Goal: Task Accomplishment & Management: Manage account settings

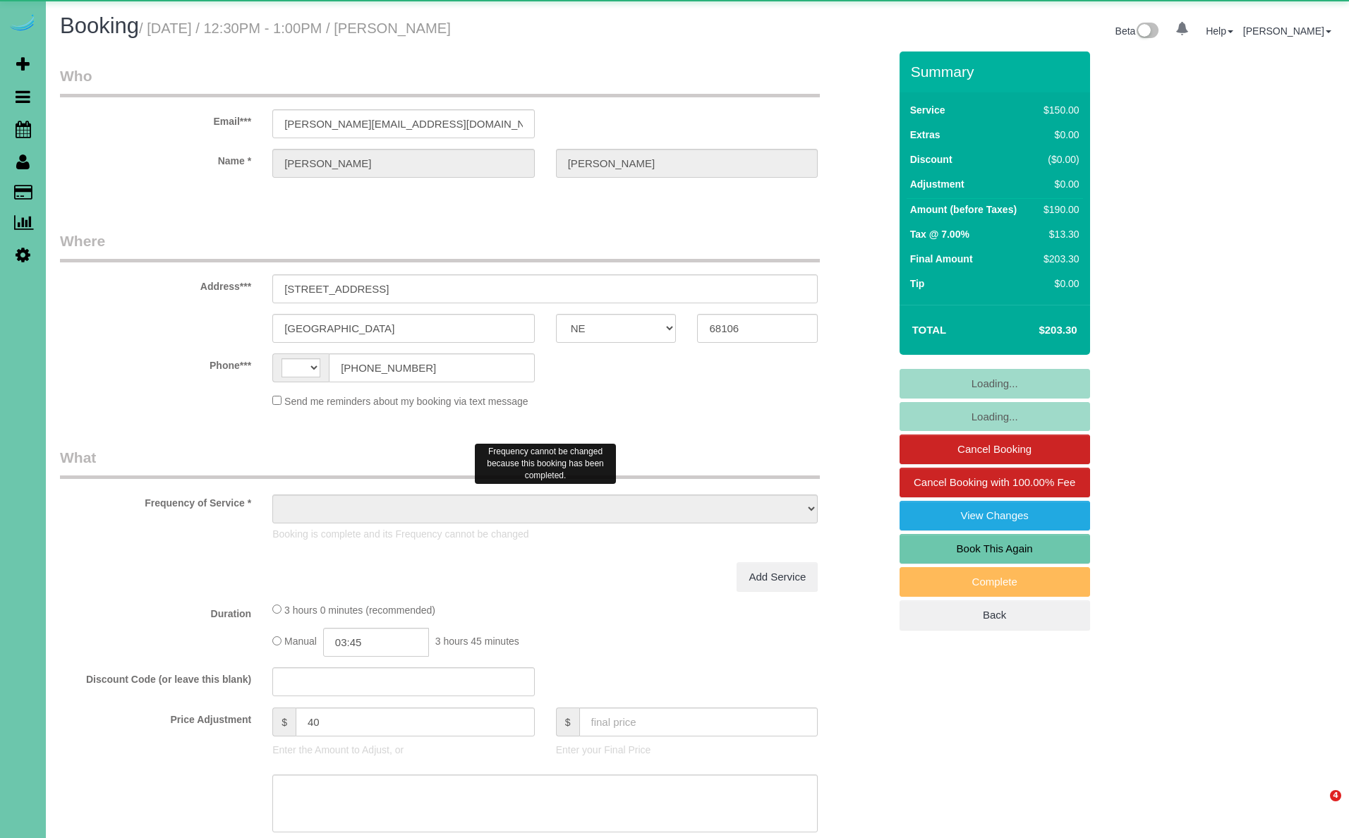
select select "NE"
select select "string:[GEOGRAPHIC_DATA]"
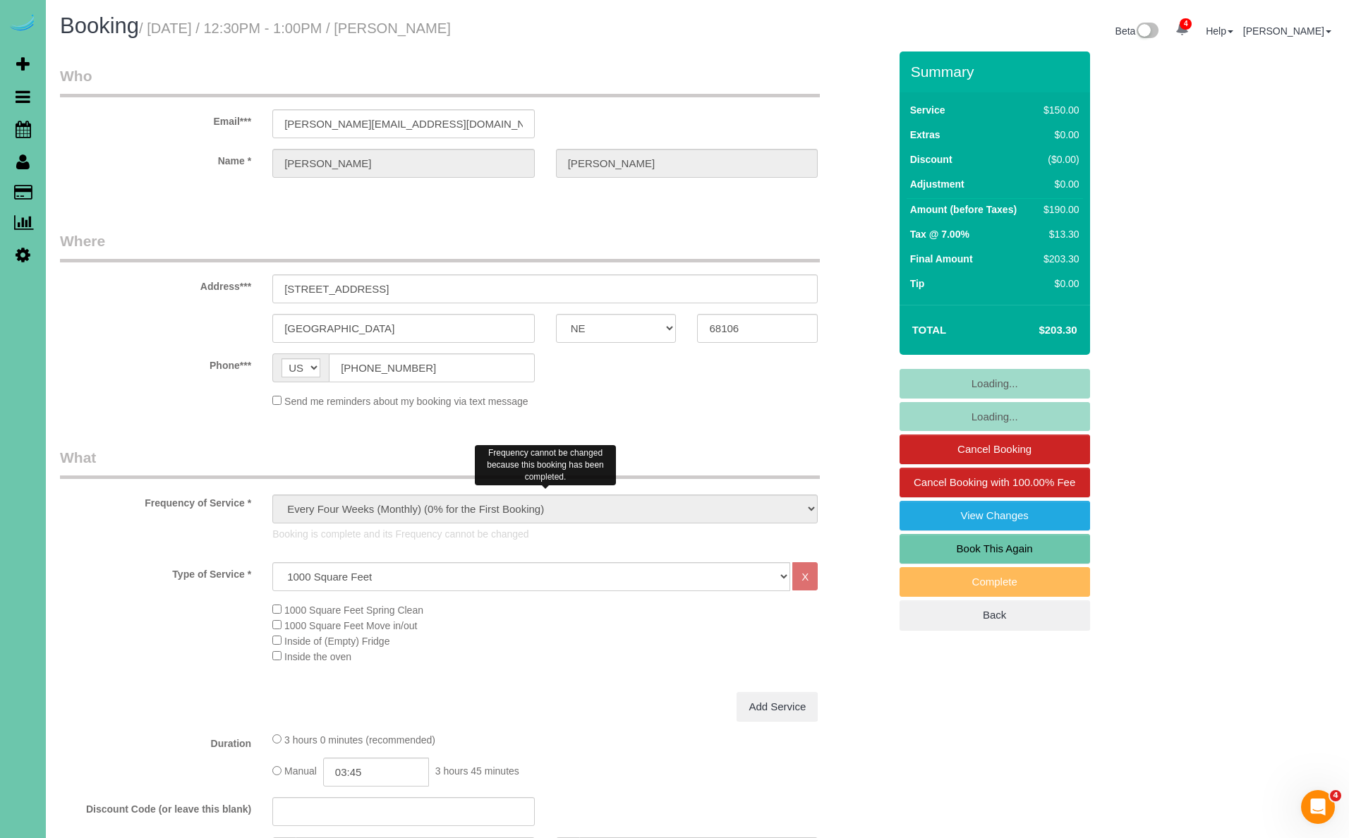
select select "object:937"
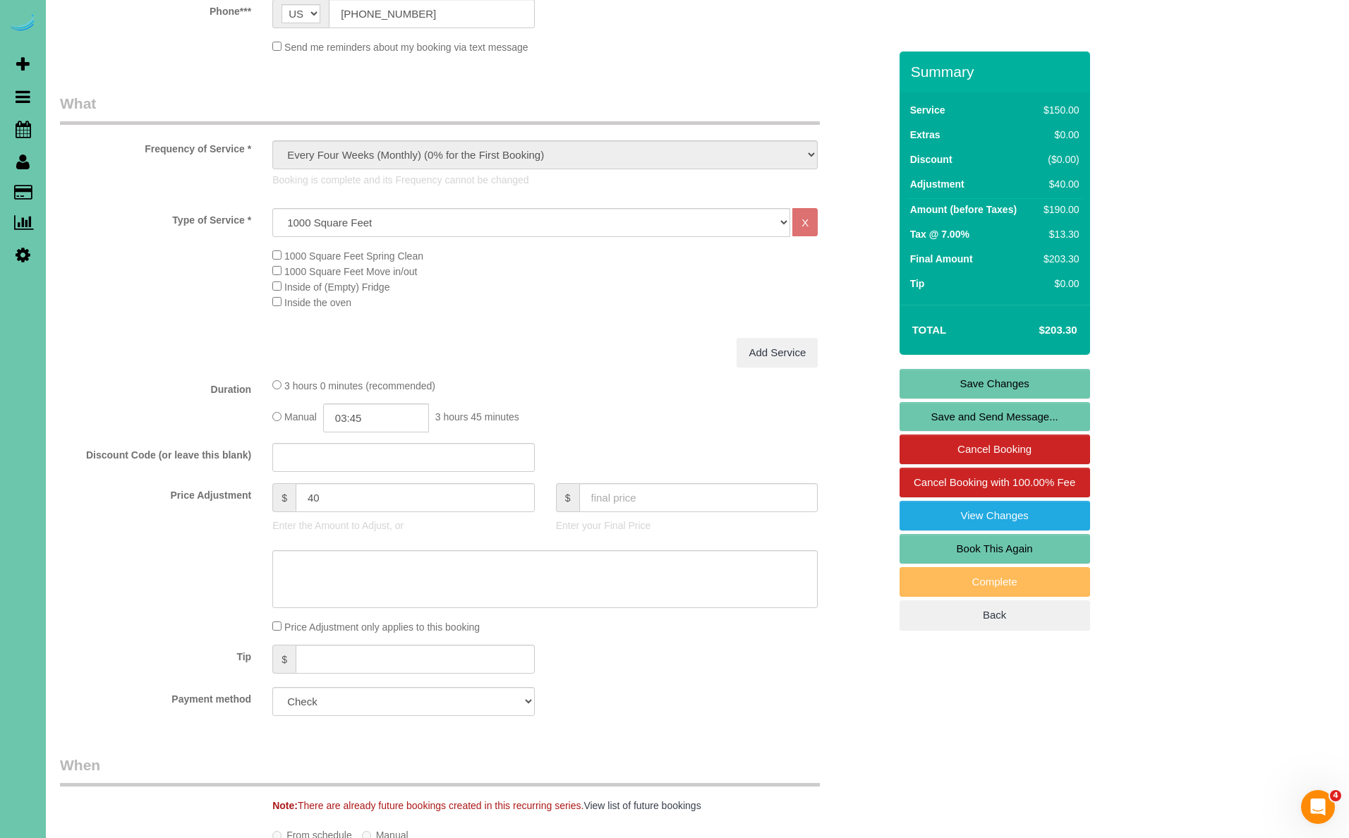
scroll to position [356, 0]
click at [381, 651] on input "text" at bounding box center [415, 657] width 239 height 29
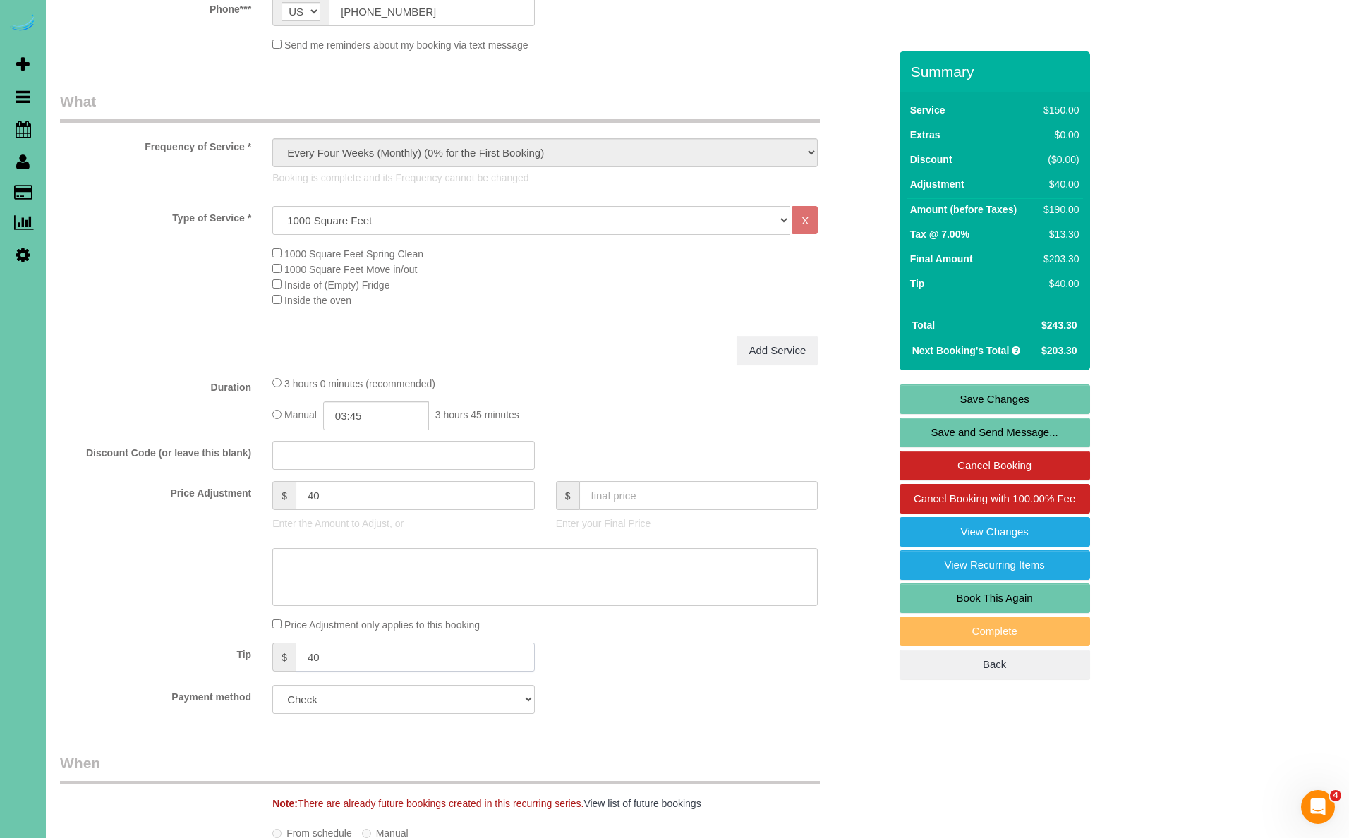
type input "40"
click at [1017, 398] on link "Save Changes" at bounding box center [995, 400] width 190 height 30
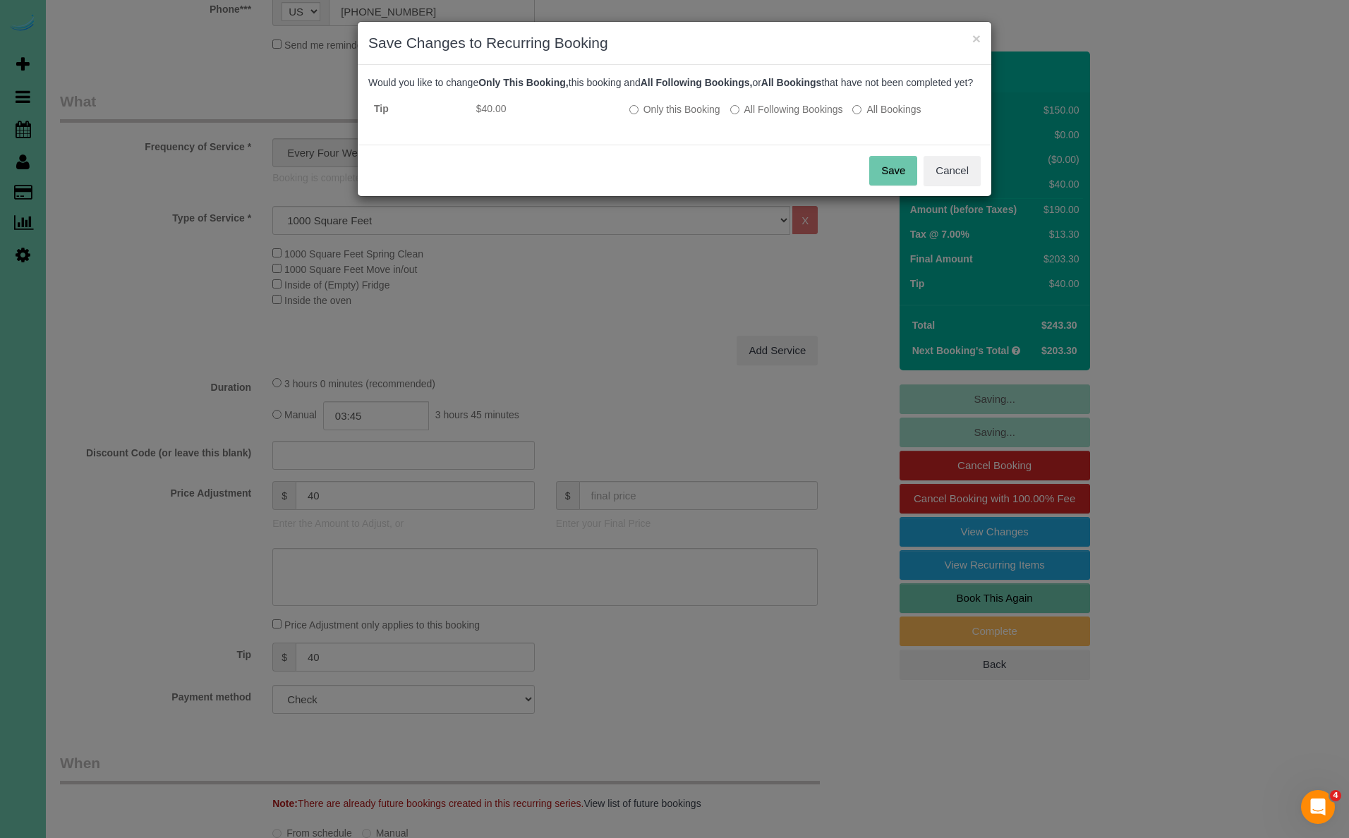
click at [897, 183] on button "Save" at bounding box center [893, 171] width 48 height 30
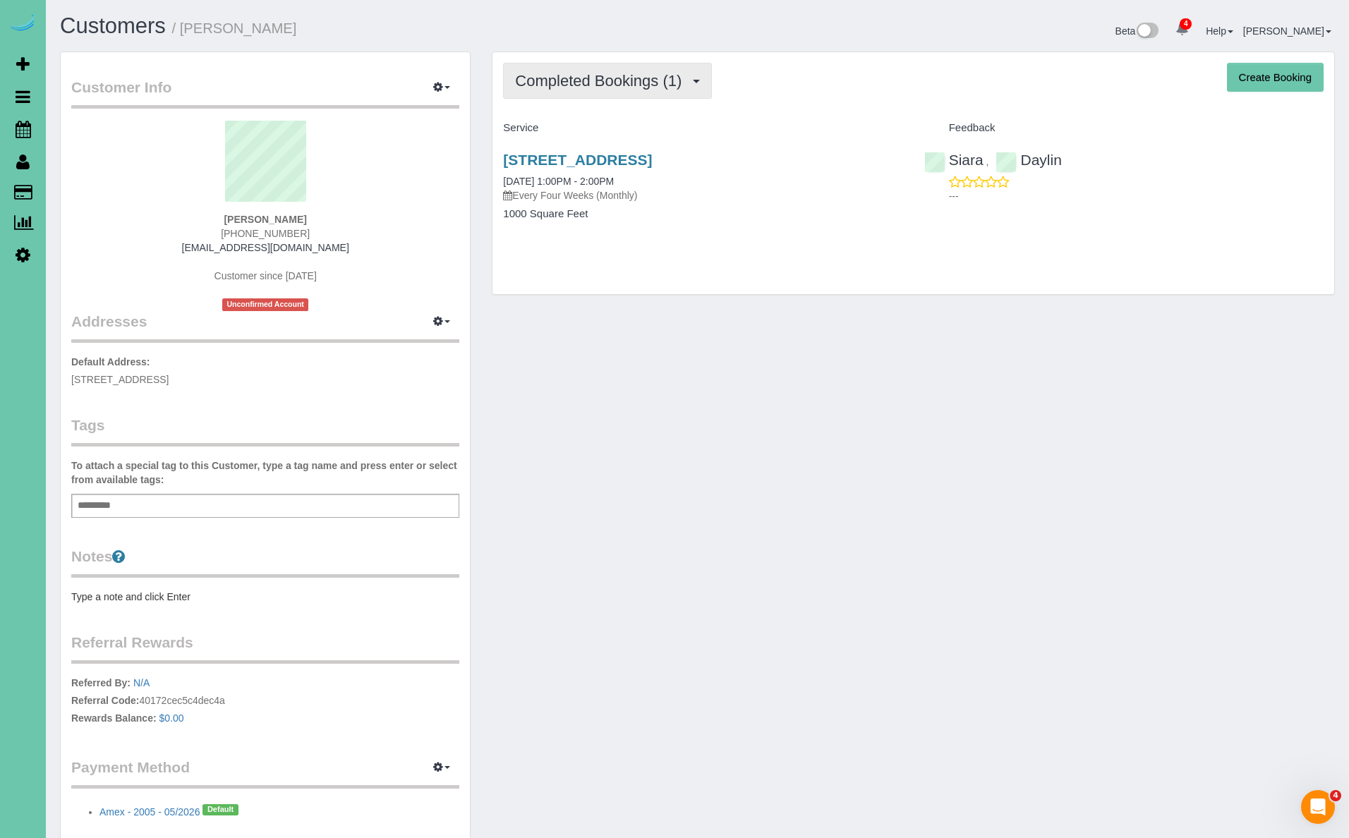
click at [656, 97] on button "Completed Bookings (1)" at bounding box center [607, 81] width 209 height 36
drag, startPoint x: 896, startPoint y: 99, endPoint x: 500, endPoint y: 62, distance: 398.2
click at [868, 97] on div "Completed Bookings (1) Completed Bookings (1) Upcoming Bookings (16) Cancelled …" at bounding box center [913, 173] width 842 height 242
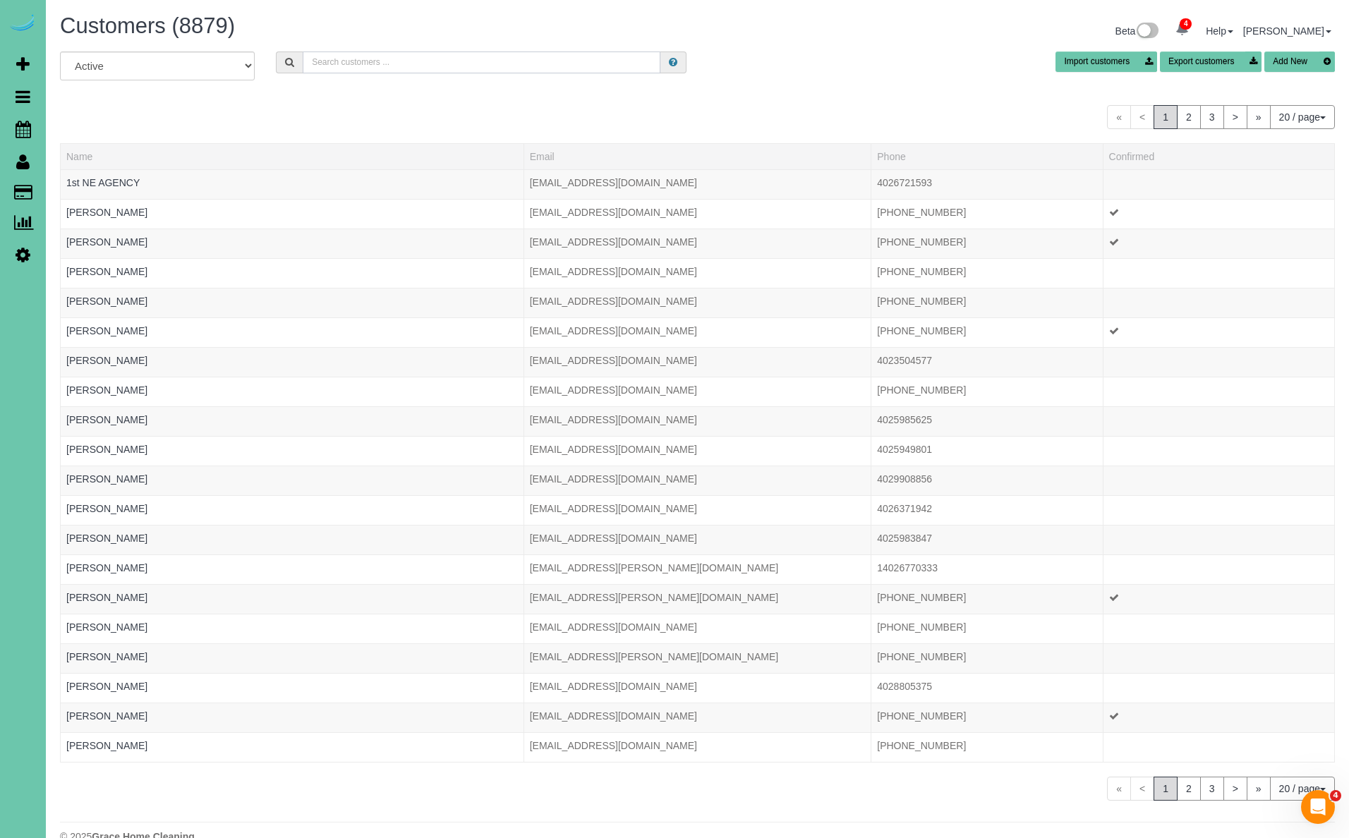
click at [337, 61] on input "text" at bounding box center [482, 63] width 358 height 22
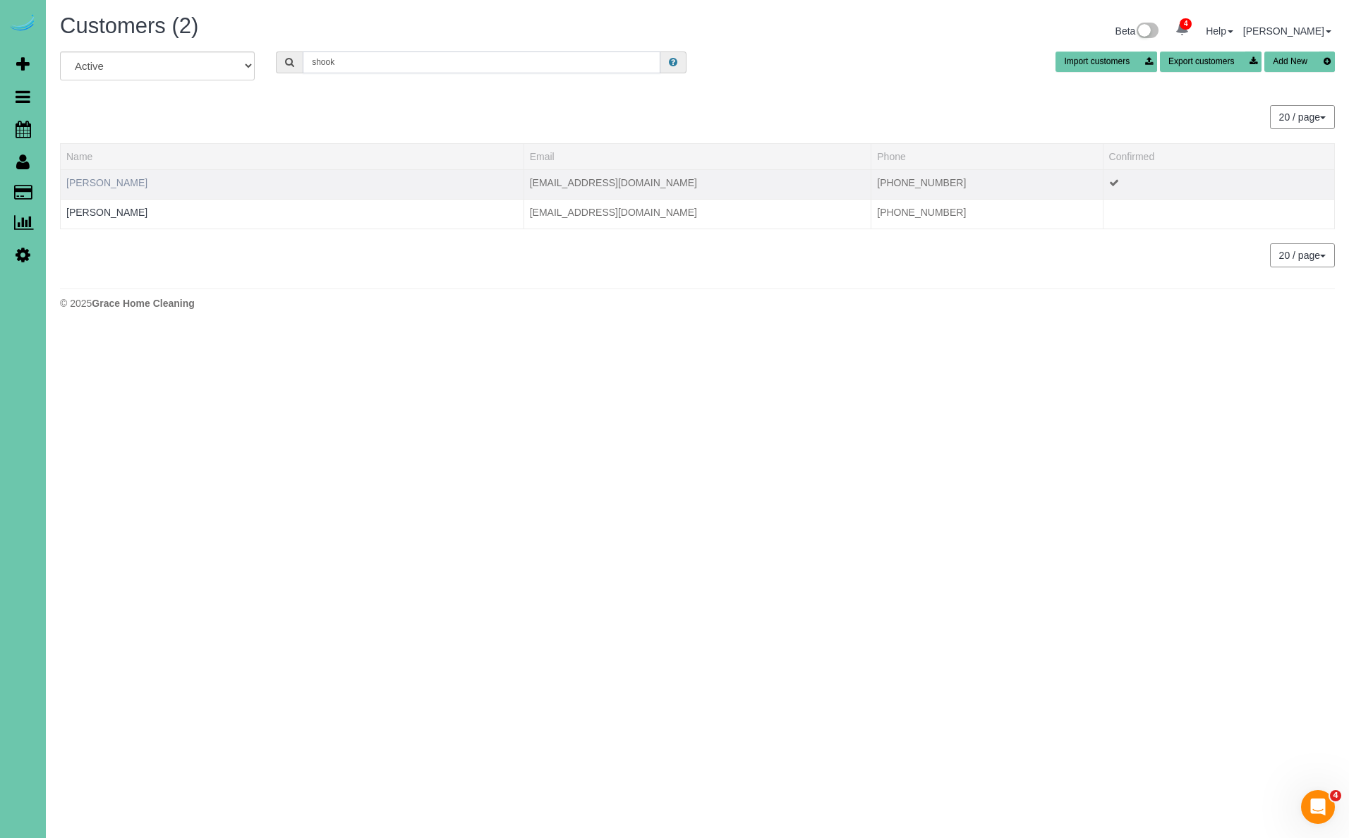
type input "shook"
click at [99, 184] on link "[PERSON_NAME]" at bounding box center [106, 182] width 81 height 11
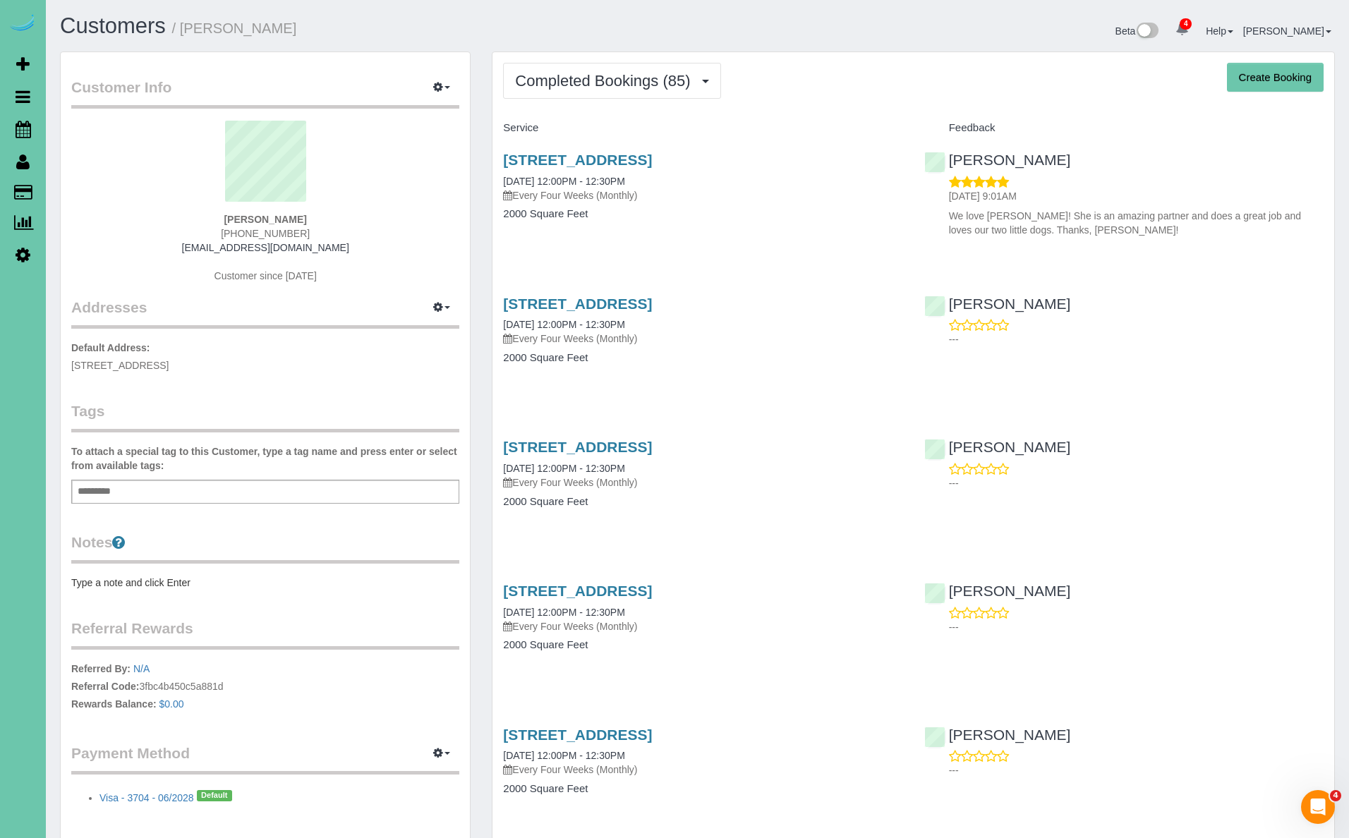
drag, startPoint x: 222, startPoint y: 366, endPoint x: 59, endPoint y: 363, distance: 163.0
click at [60, 363] on div "Customer Info Edit Contact Info Send Message Email Preferences Special Sales Ta…" at bounding box center [265, 448] width 411 height 793
copy span "[STREET_ADDRESS]"
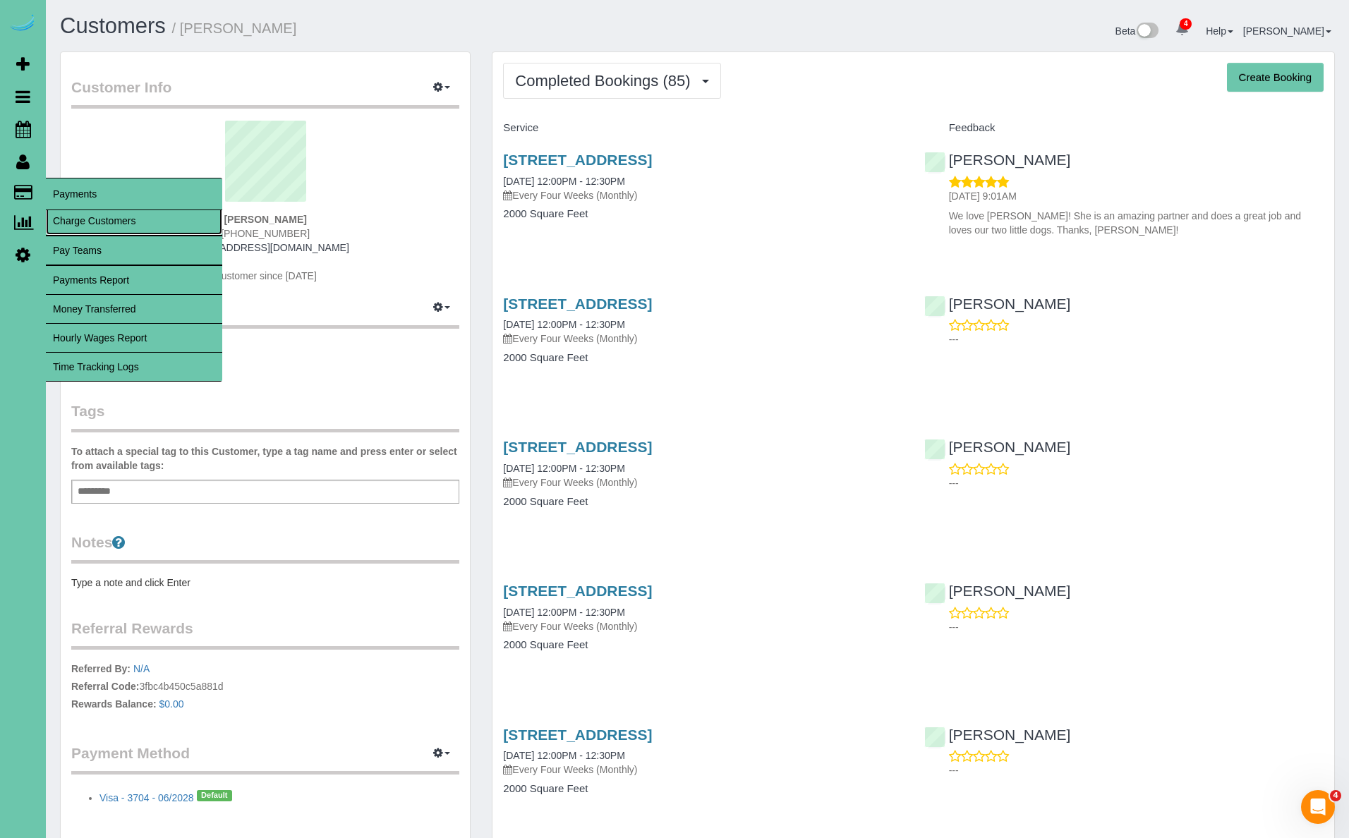
click at [59, 226] on link "Charge Customers" at bounding box center [134, 221] width 176 height 28
select select
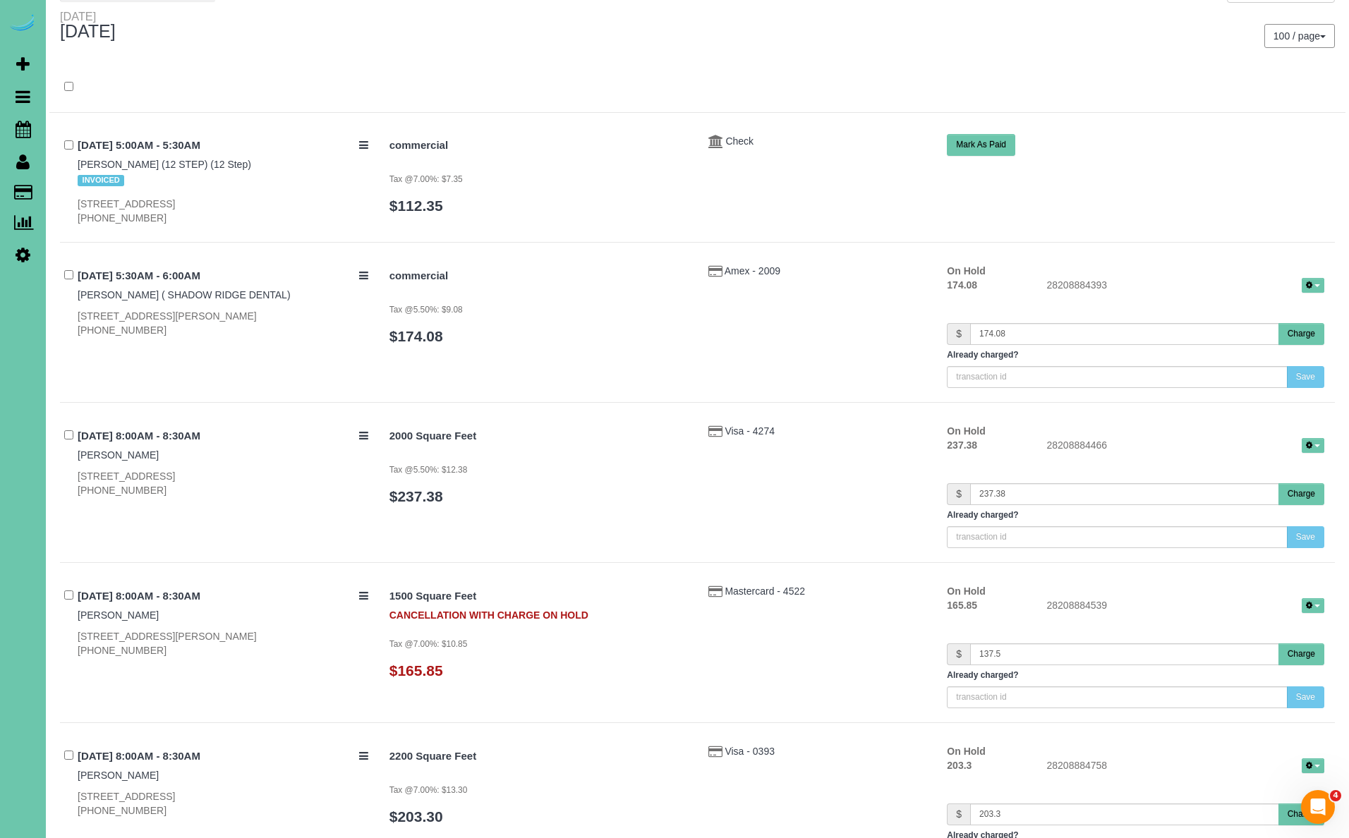
scroll to position [77, 0]
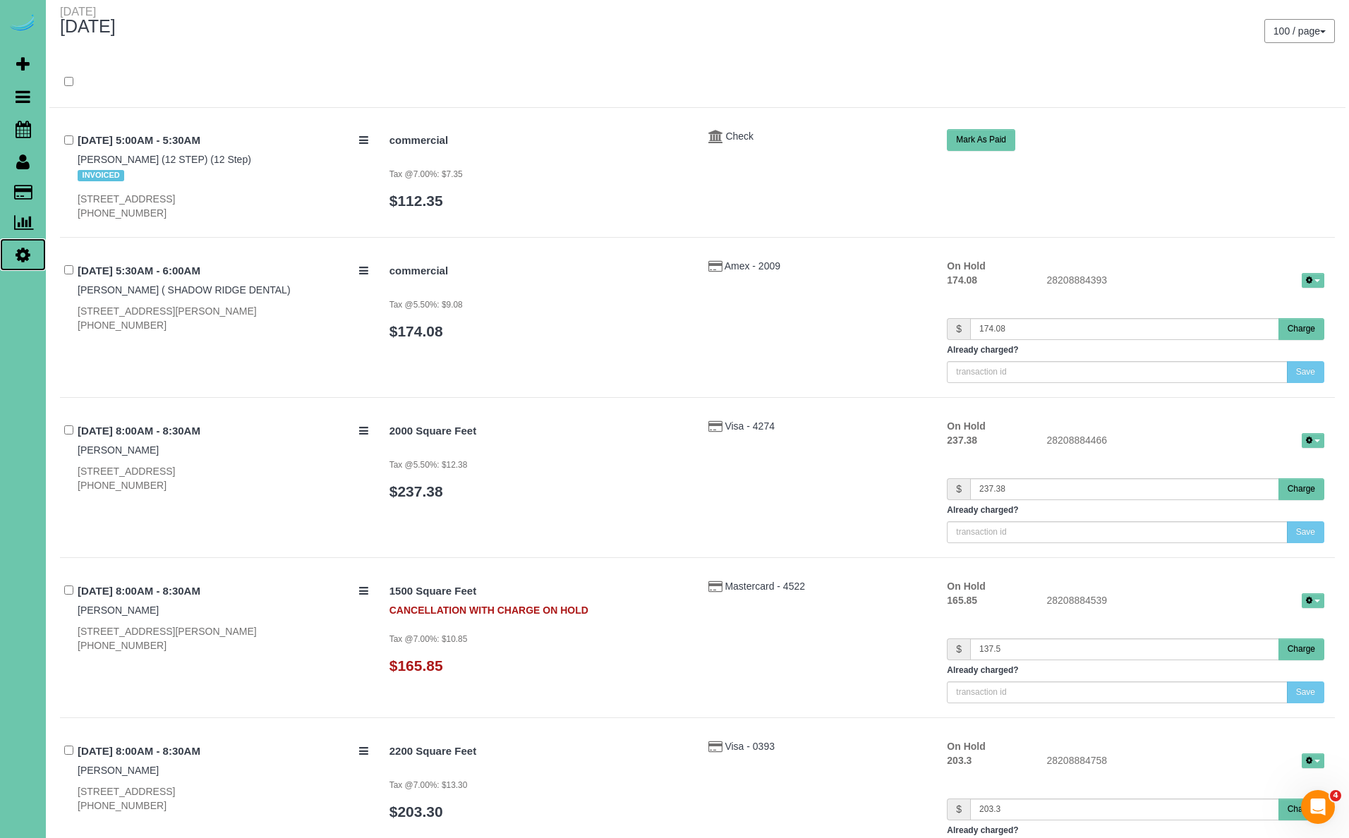
click at [19, 251] on icon at bounding box center [23, 254] width 15 height 17
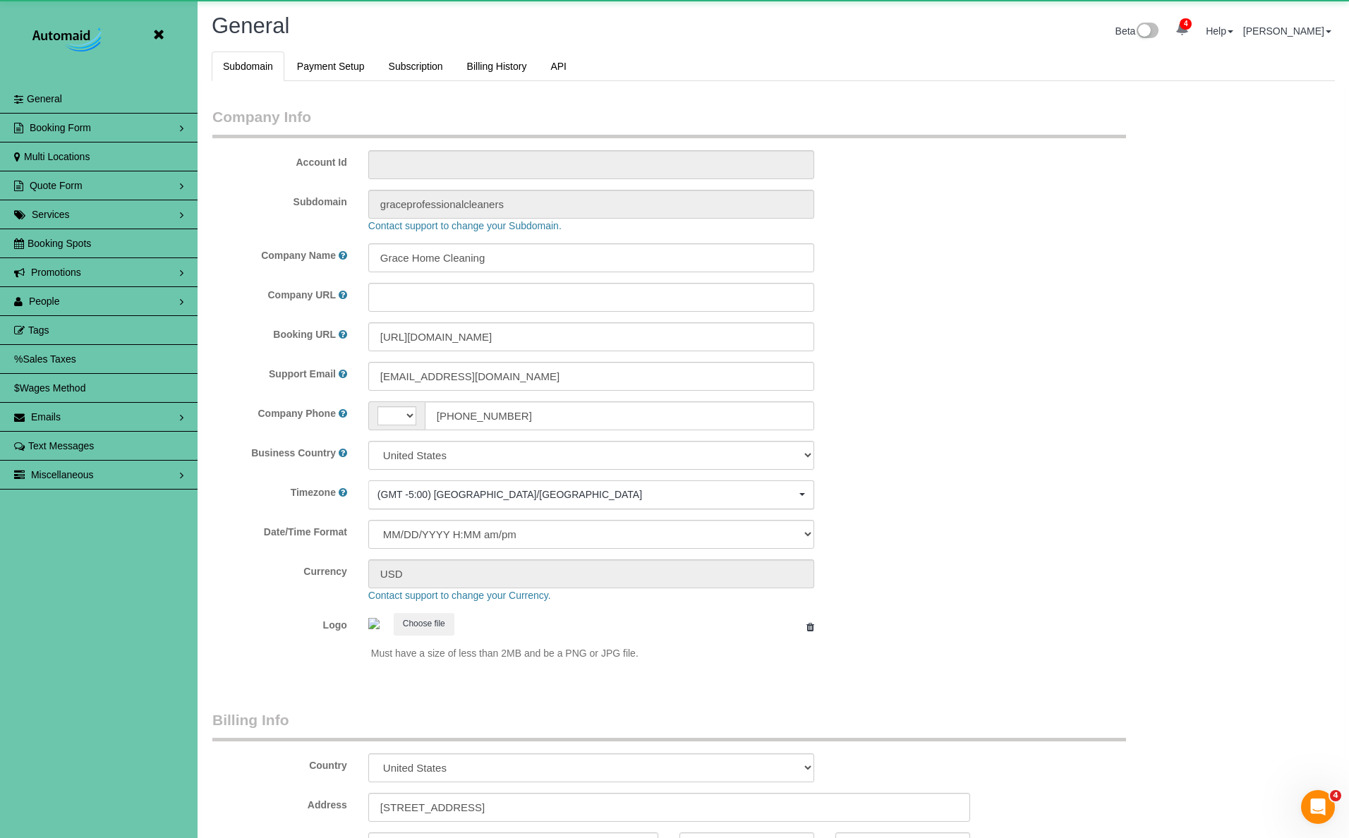
scroll to position [2977, 1349]
select select "string:[GEOGRAPHIC_DATA]"
select select "5796"
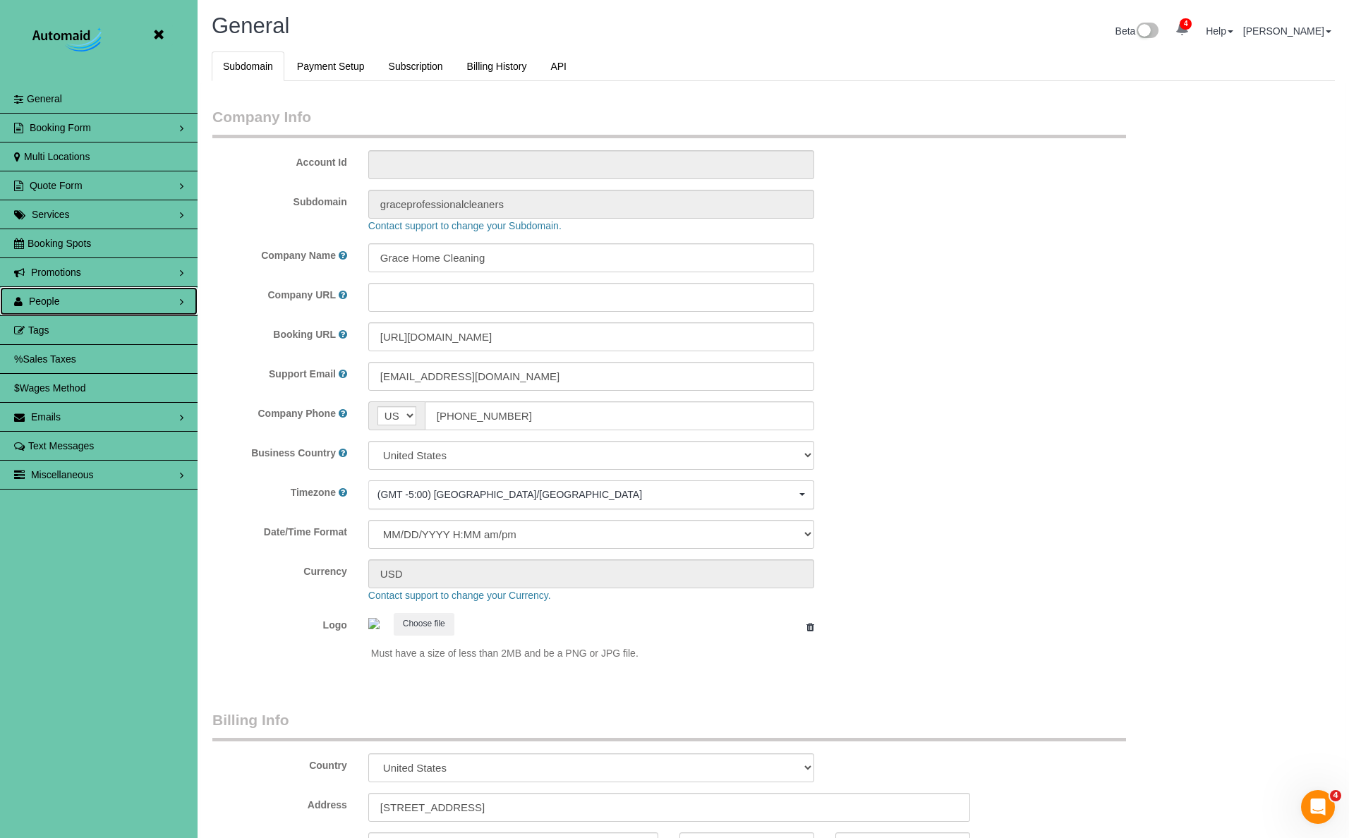
click at [46, 297] on span "People" at bounding box center [44, 301] width 31 height 11
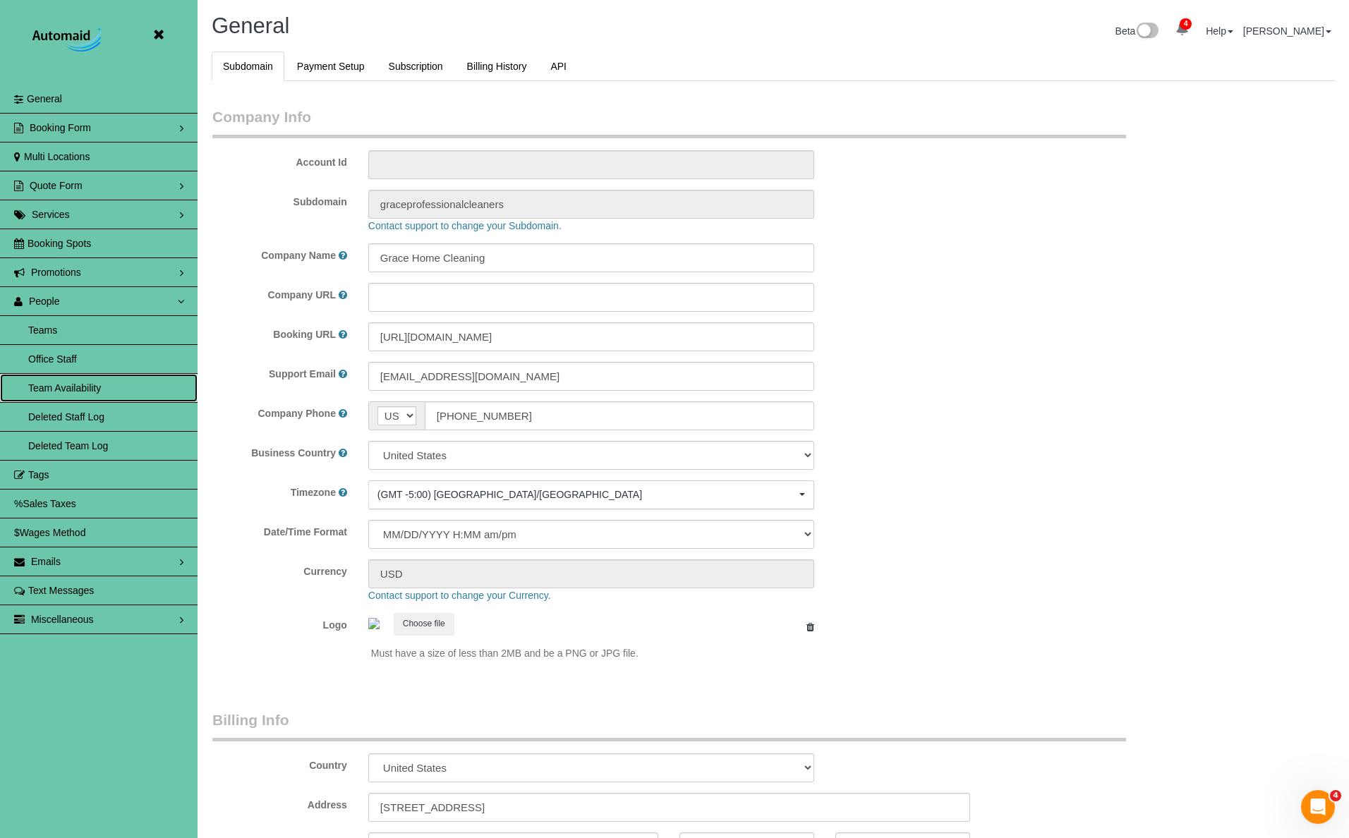
click at [72, 385] on link "Team Availability" at bounding box center [99, 388] width 198 height 28
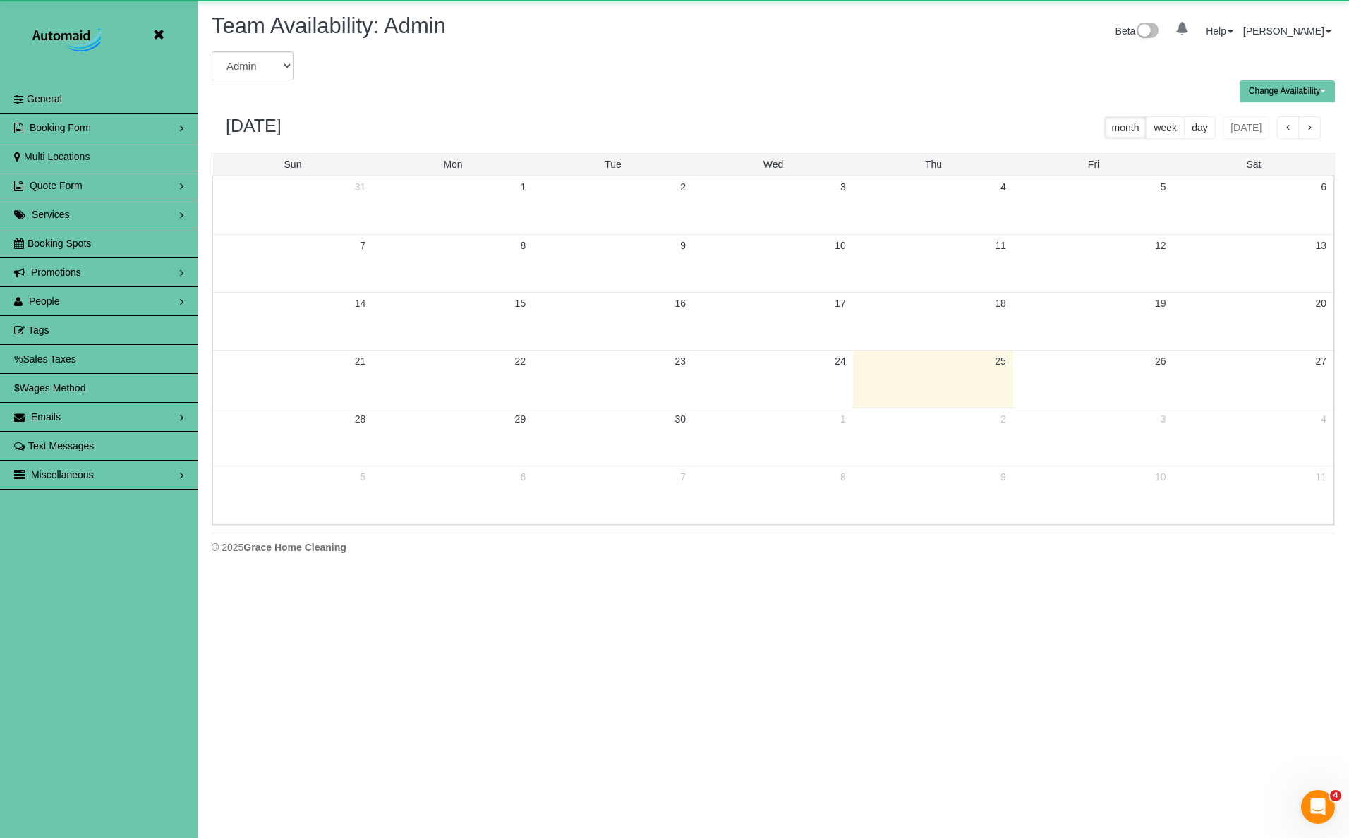
scroll to position [574, 1349]
click at [267, 67] on select "Admin [PERSON_NAME] [PERSON_NAME] [PERSON_NAME] [PERSON_NAME] [PERSON_NAME] [PE…" at bounding box center [253, 66] width 82 height 29
select select "number:8846"
click at [212, 52] on select "Admin [PERSON_NAME] [PERSON_NAME] [PERSON_NAME] [PERSON_NAME] [PERSON_NAME] [PE…" at bounding box center [253, 66] width 82 height 29
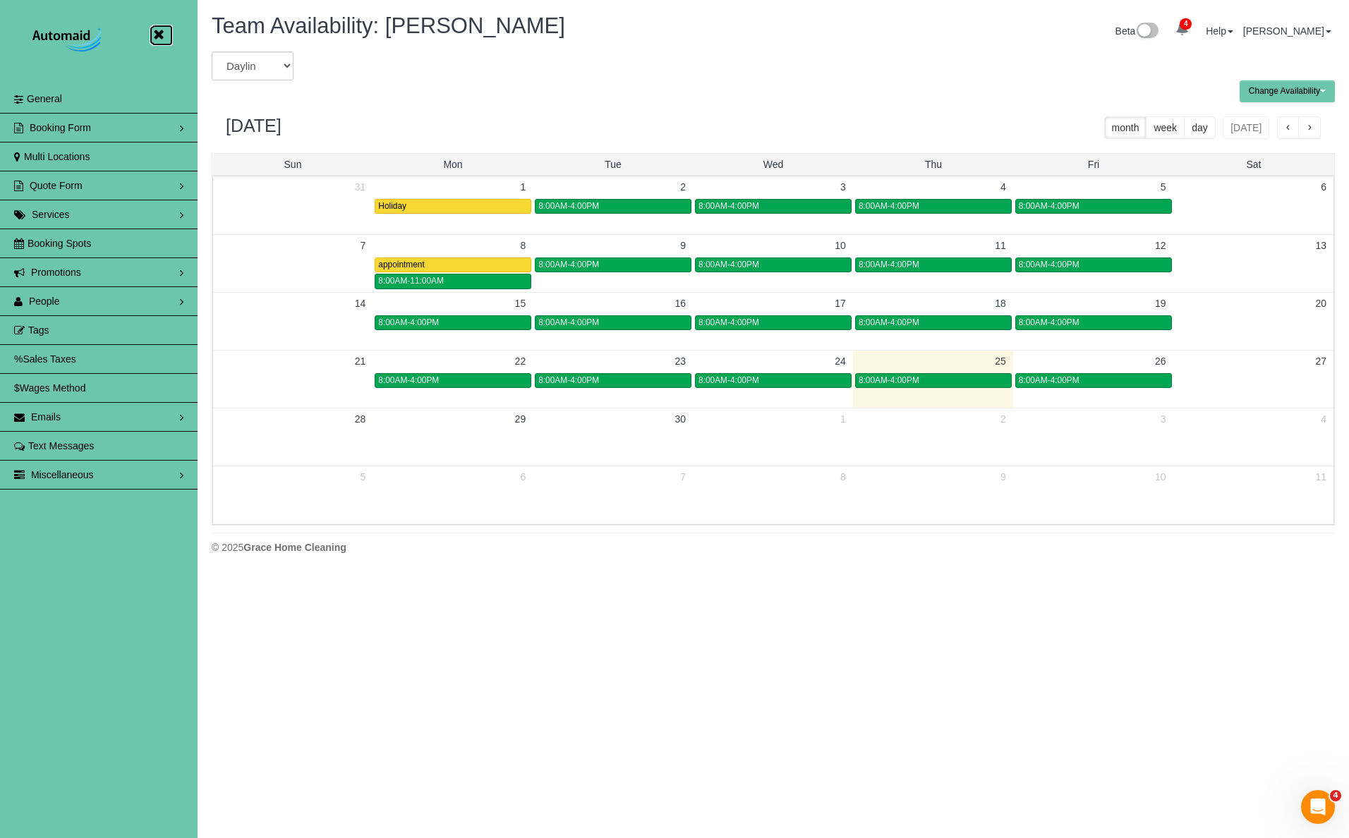
click at [164, 30] on icon at bounding box center [159, 35] width 18 height 18
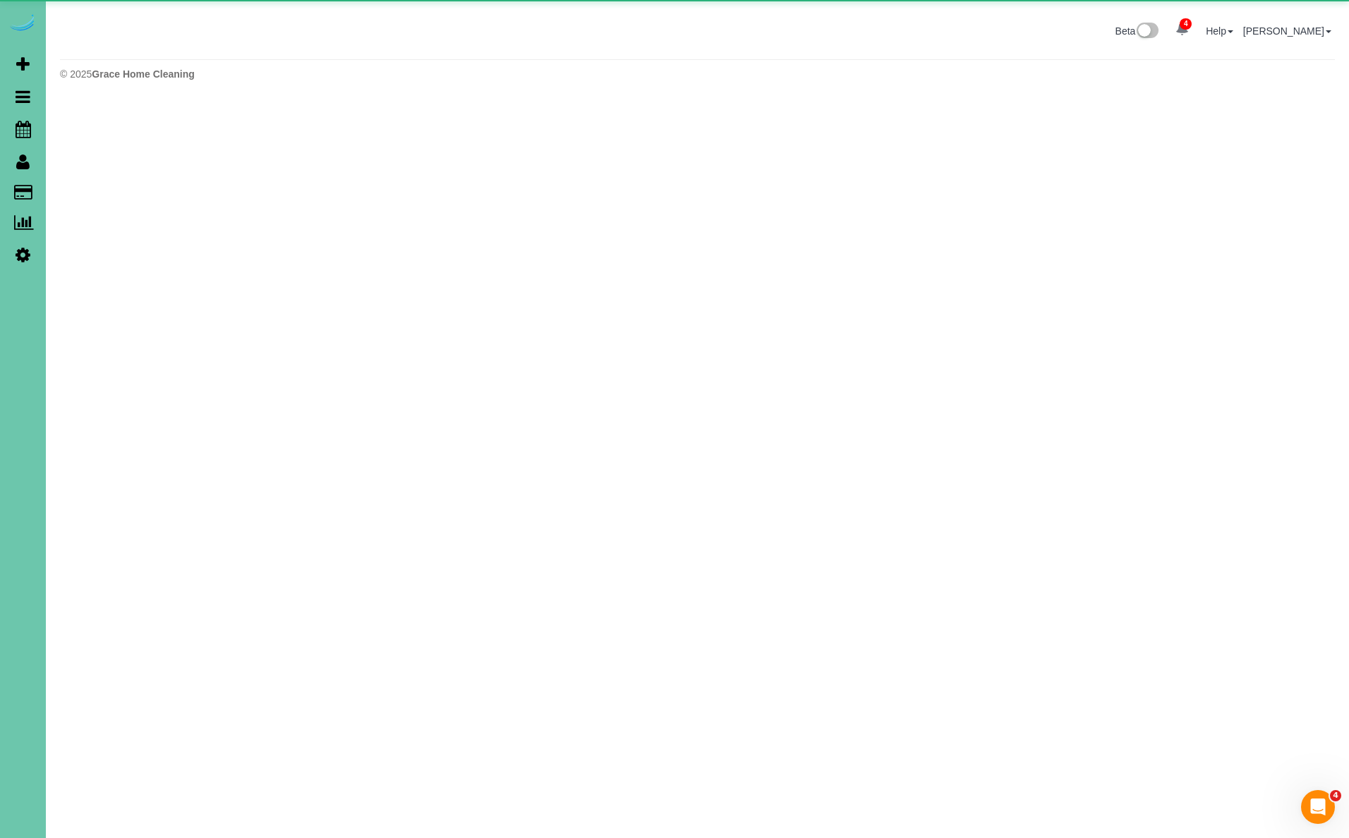
scroll to position [70450, 69203]
click at [30, 131] on icon at bounding box center [24, 129] width 16 height 17
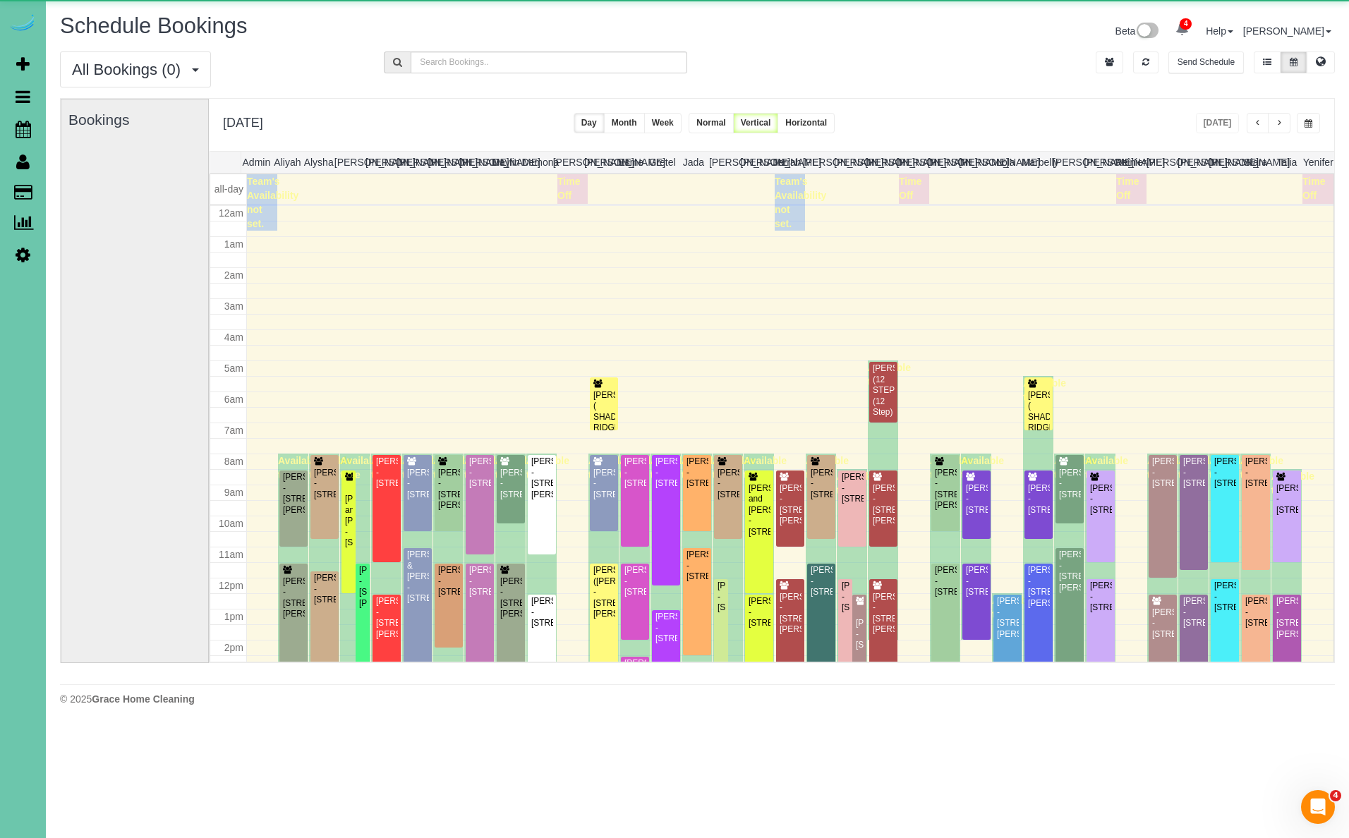
scroll to position [187, 0]
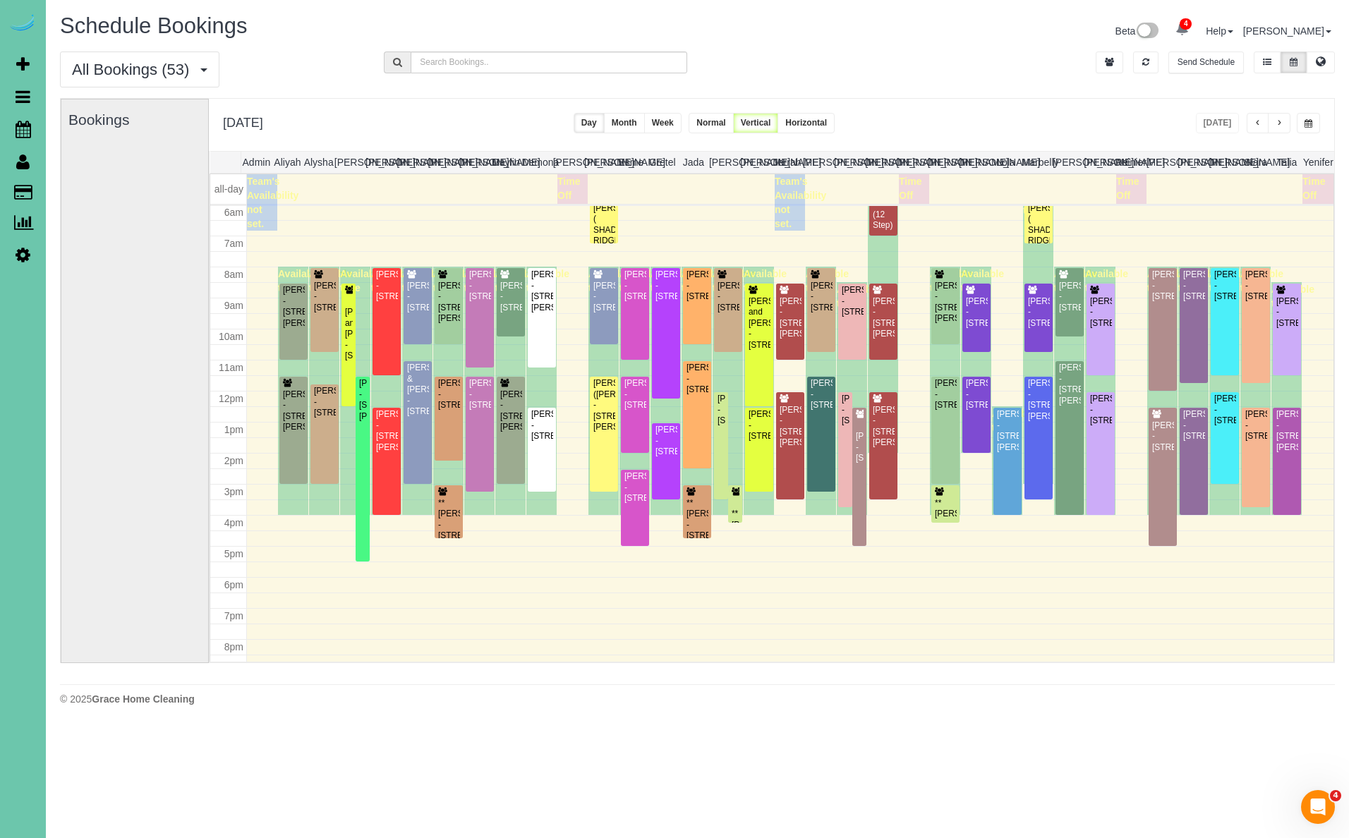
click at [1309, 126] on span "button" at bounding box center [1309, 123] width 8 height 8
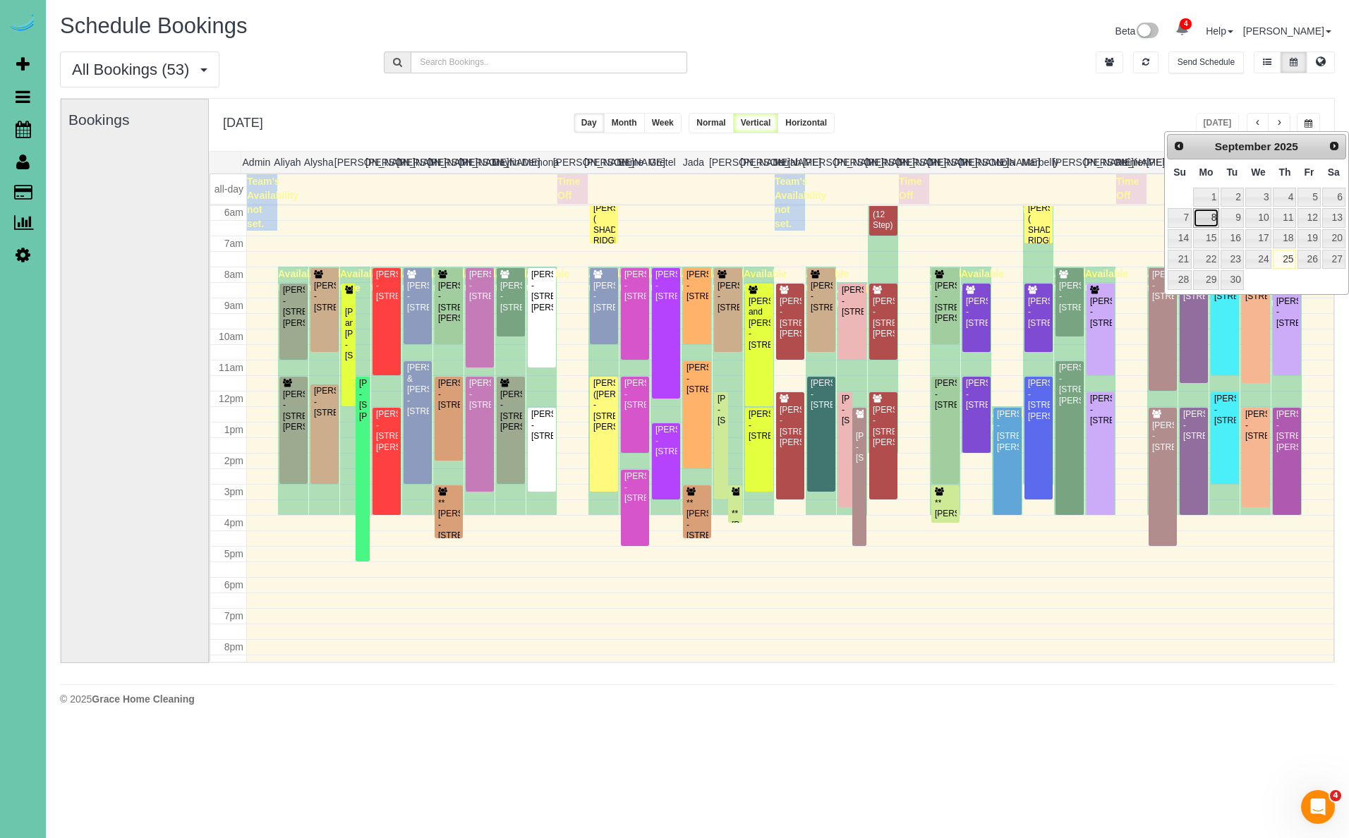
click at [1209, 219] on link "8" at bounding box center [1206, 217] width 26 height 19
type input "**********"
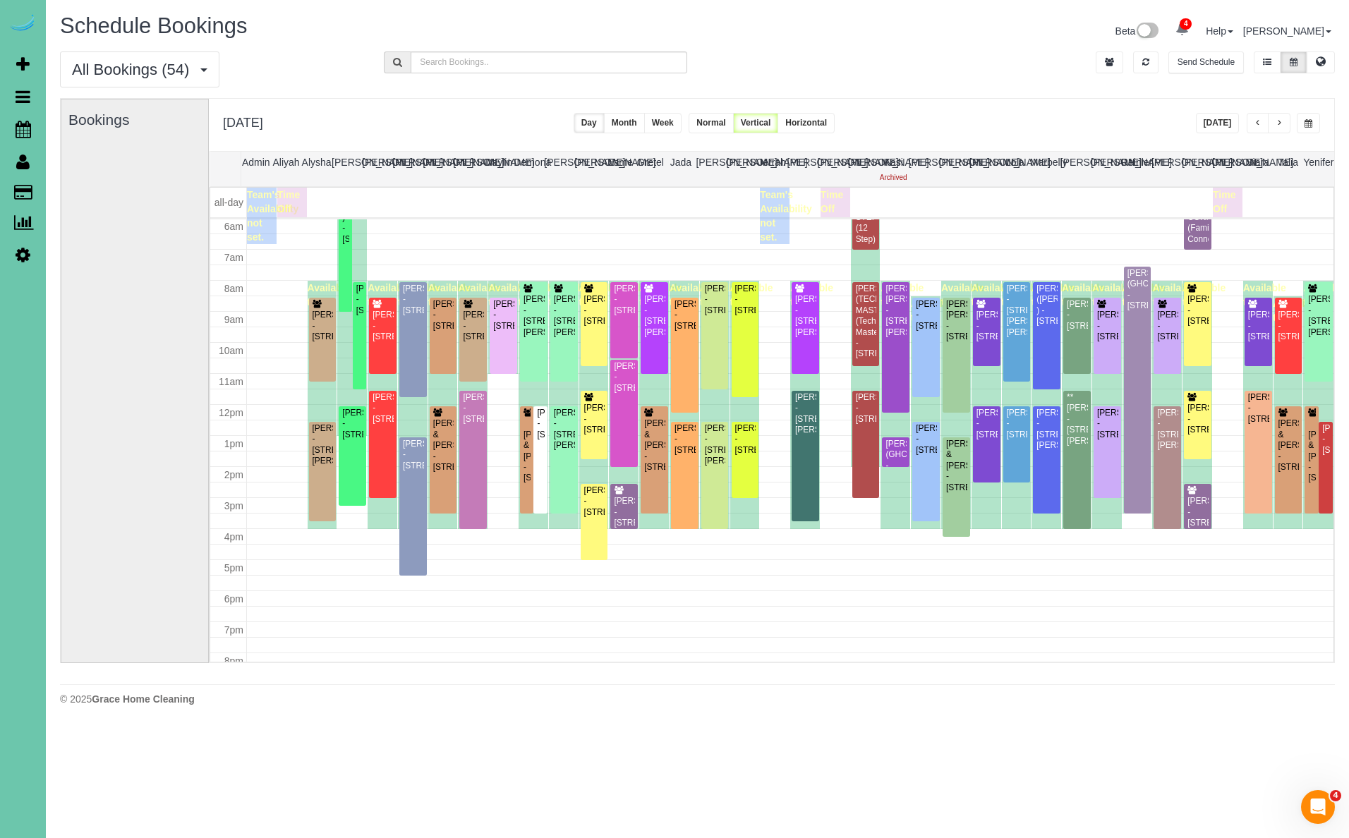
click at [1282, 130] on button "button" at bounding box center [1279, 123] width 23 height 20
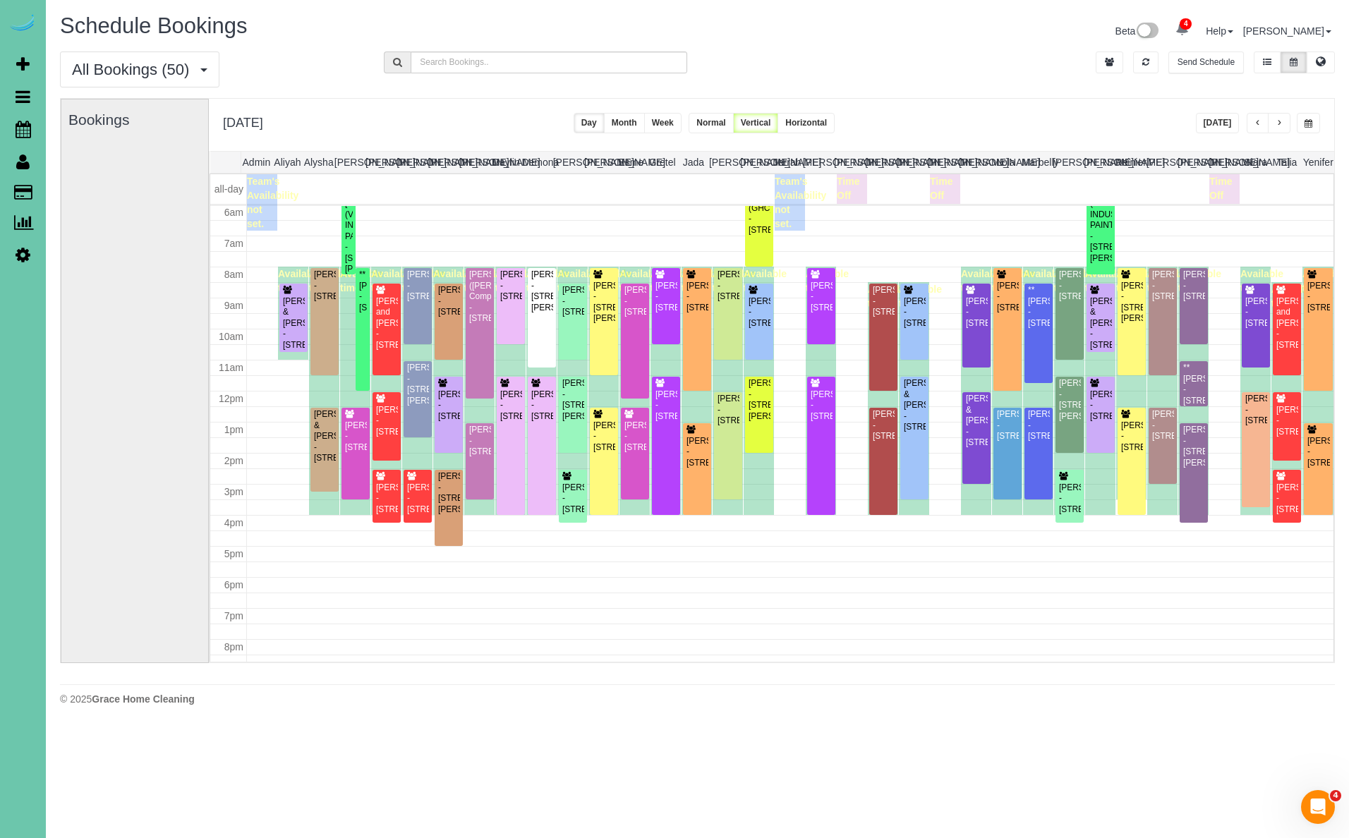
click at [1283, 131] on button "button" at bounding box center [1279, 123] width 23 height 20
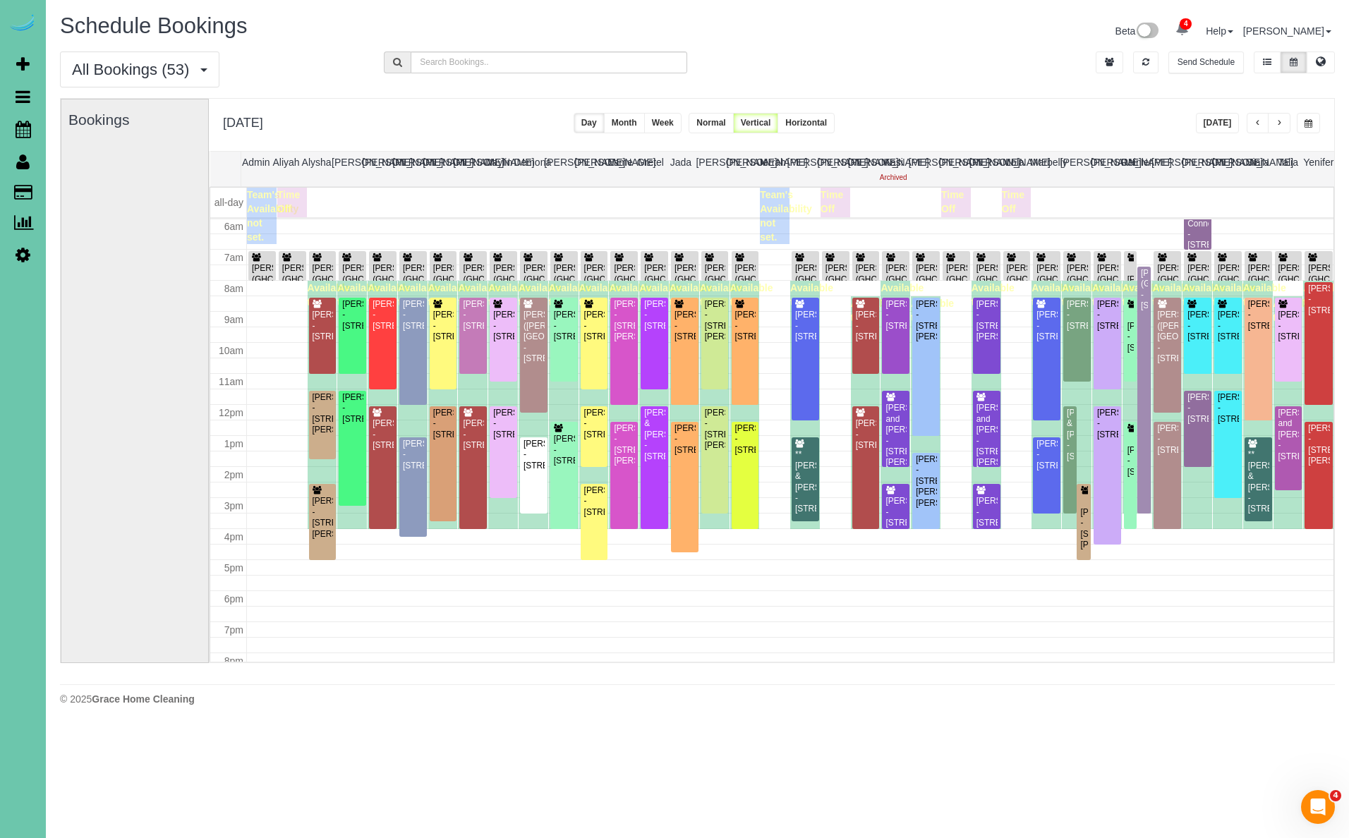
click at [1281, 130] on button "button" at bounding box center [1279, 123] width 23 height 20
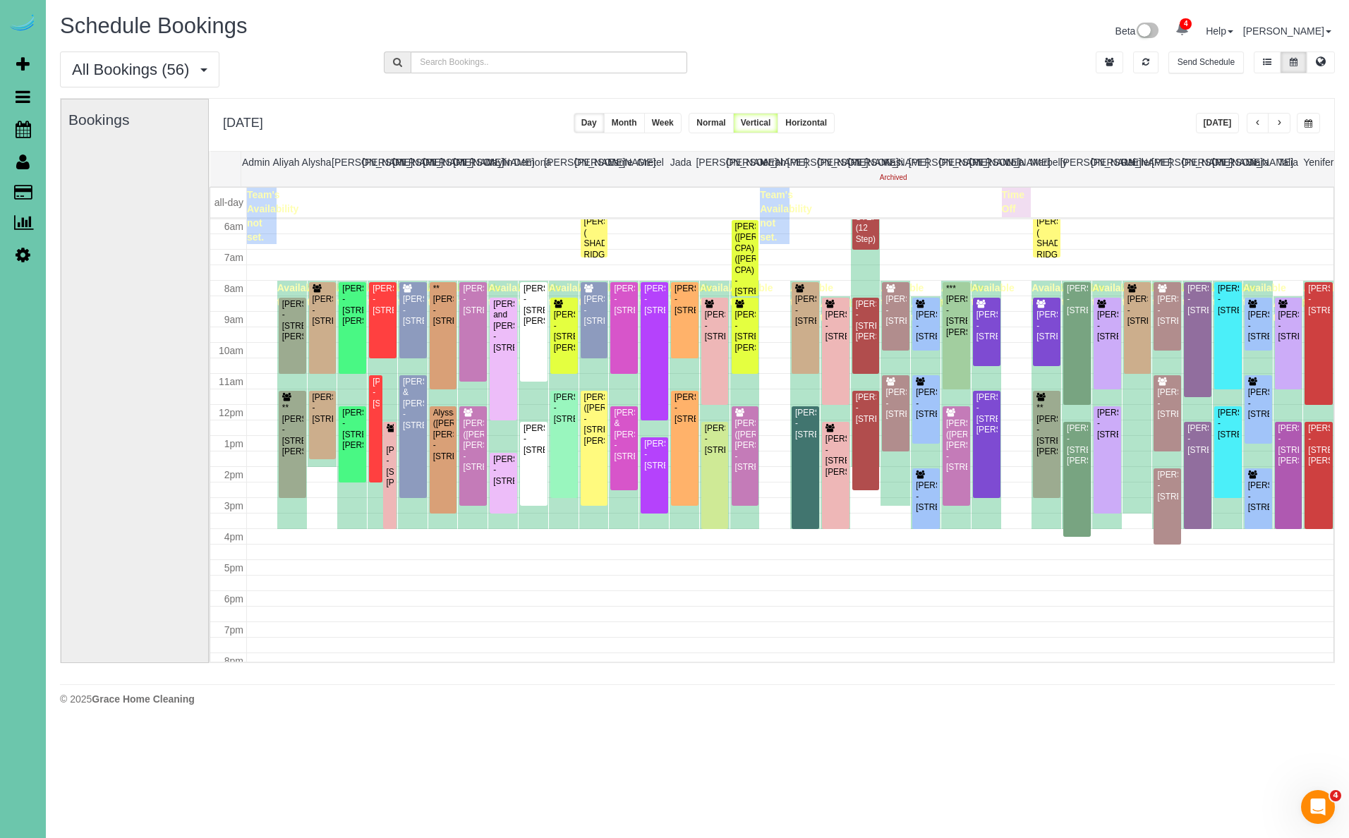
click at [1281, 130] on button "button" at bounding box center [1279, 123] width 23 height 20
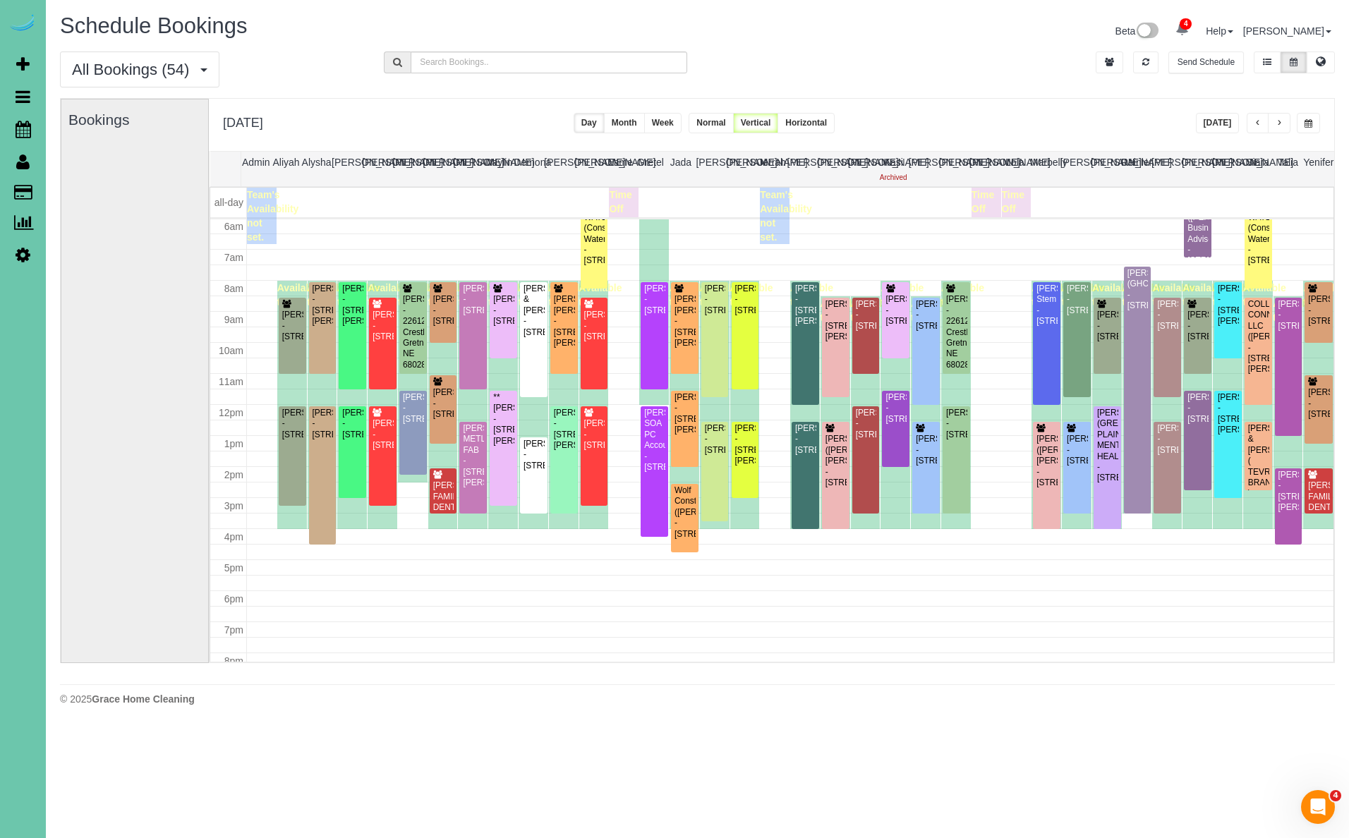
click at [682, 126] on button "Week" at bounding box center [662, 123] width 37 height 20
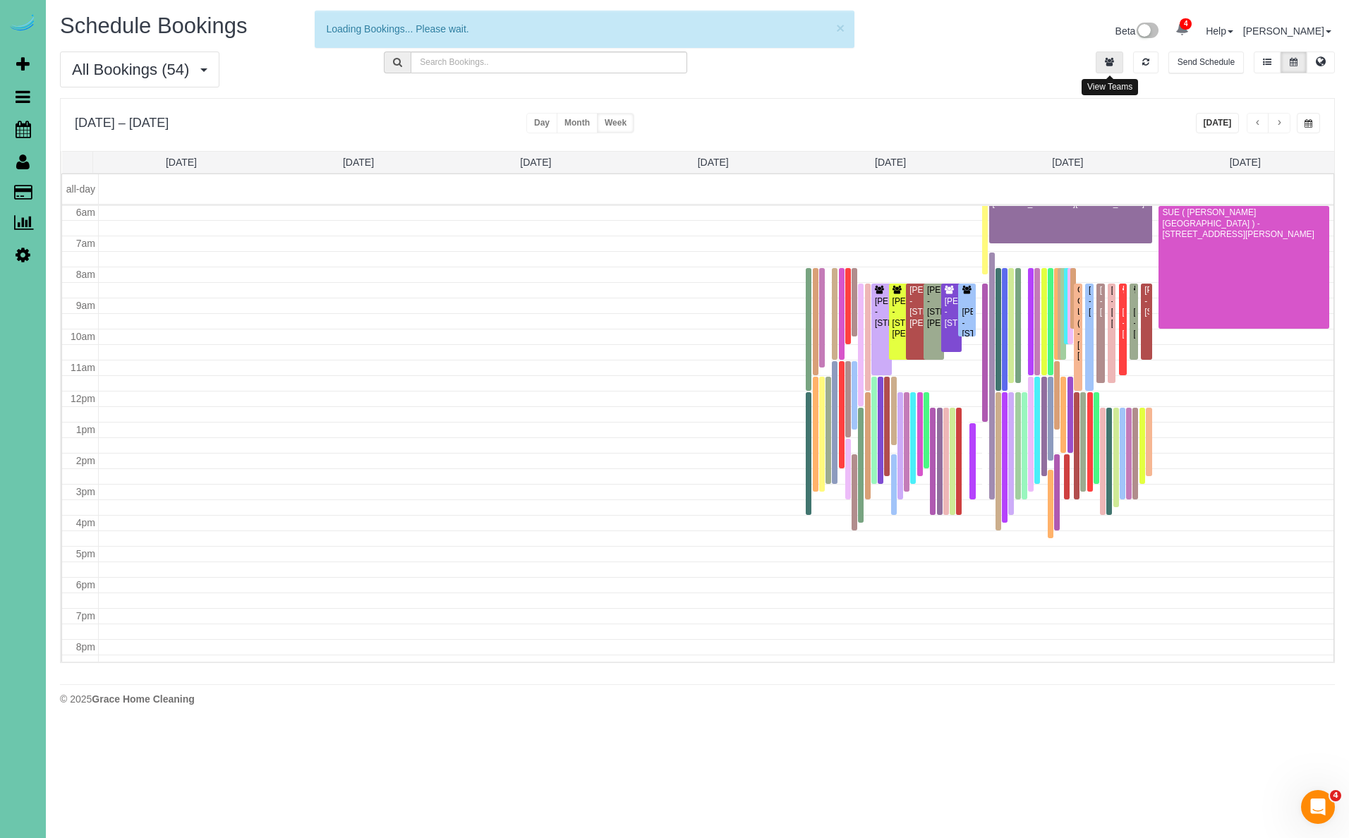
click at [1116, 68] on button "button" at bounding box center [1110, 63] width 28 height 22
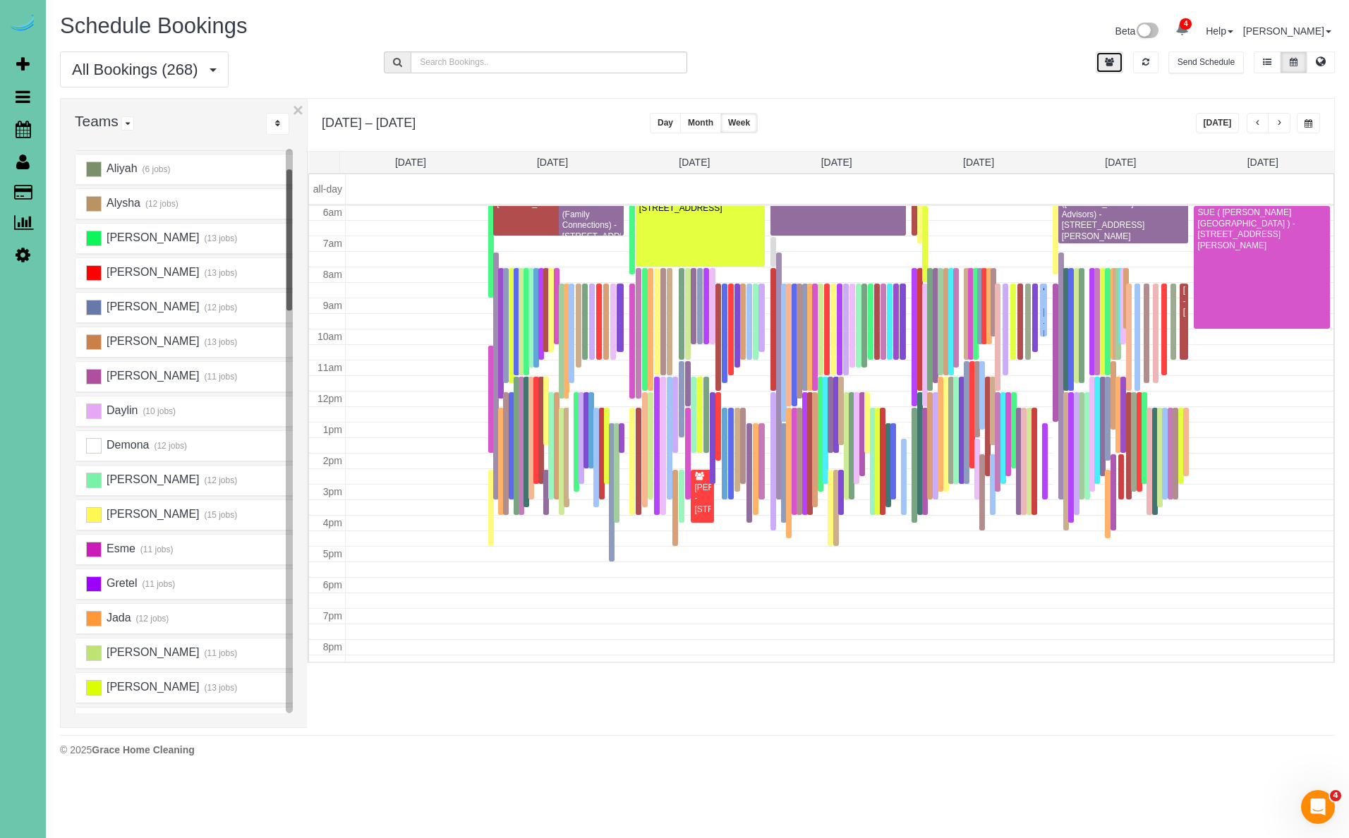
scroll to position [34, 0]
